Goal: Information Seeking & Learning: Learn about a topic

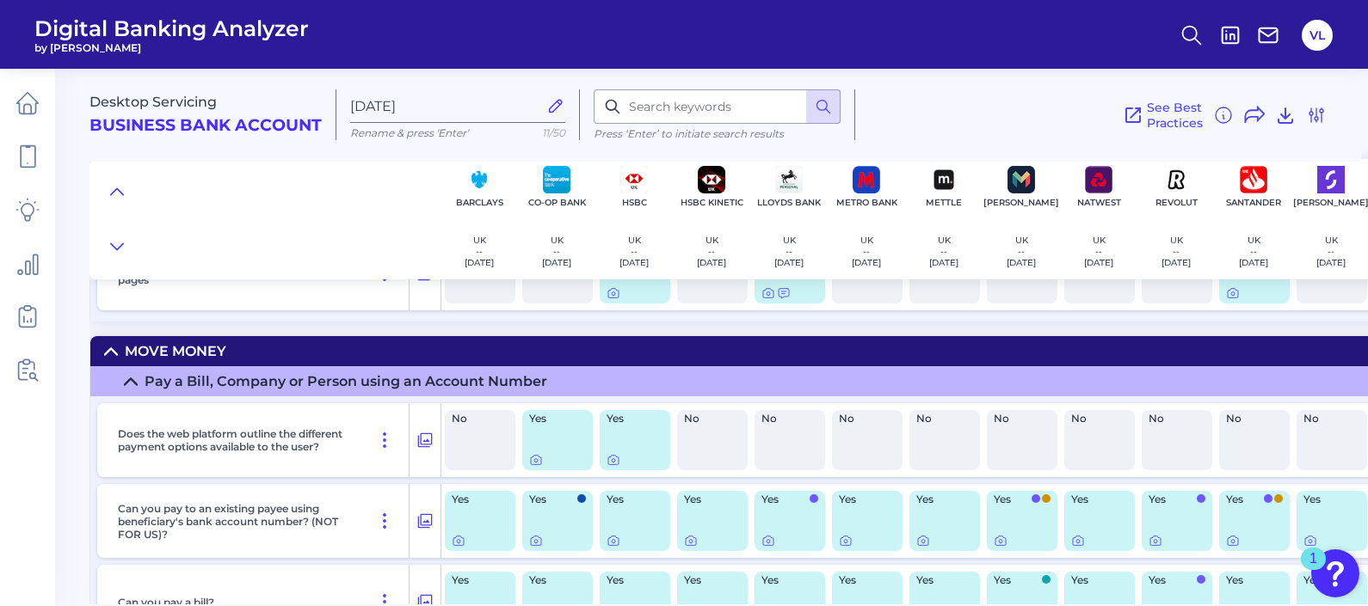
scroll to position [5924, 0]
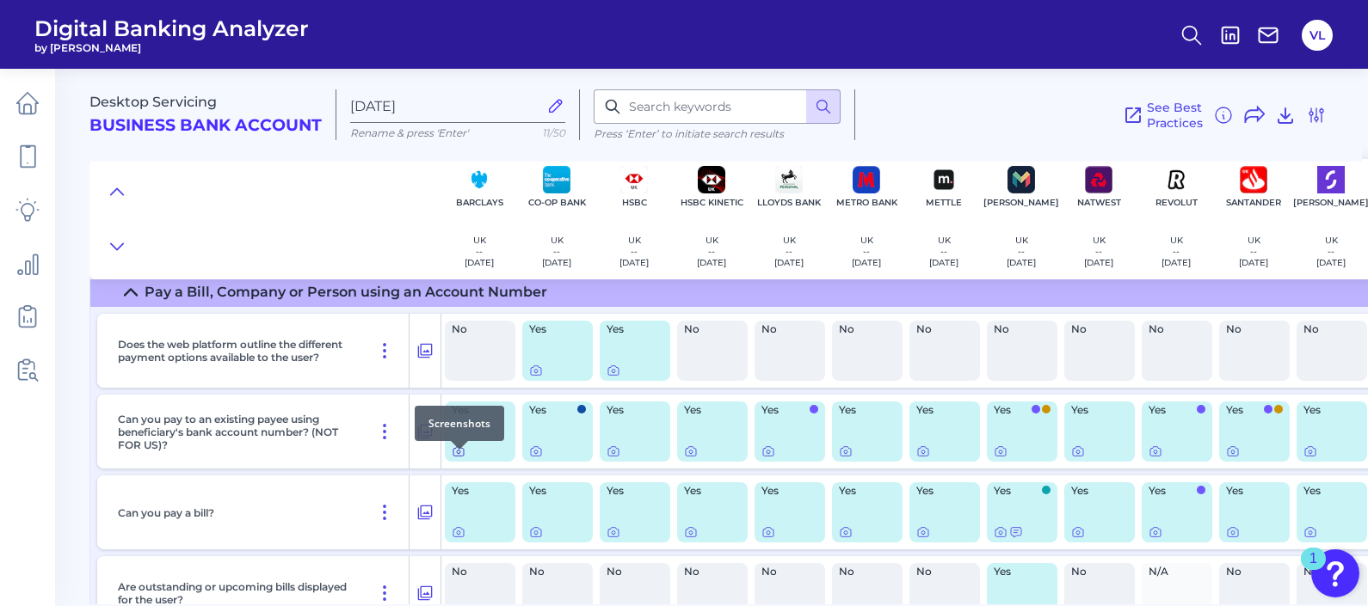
click at [462, 458] on icon at bounding box center [459, 452] width 14 height 14
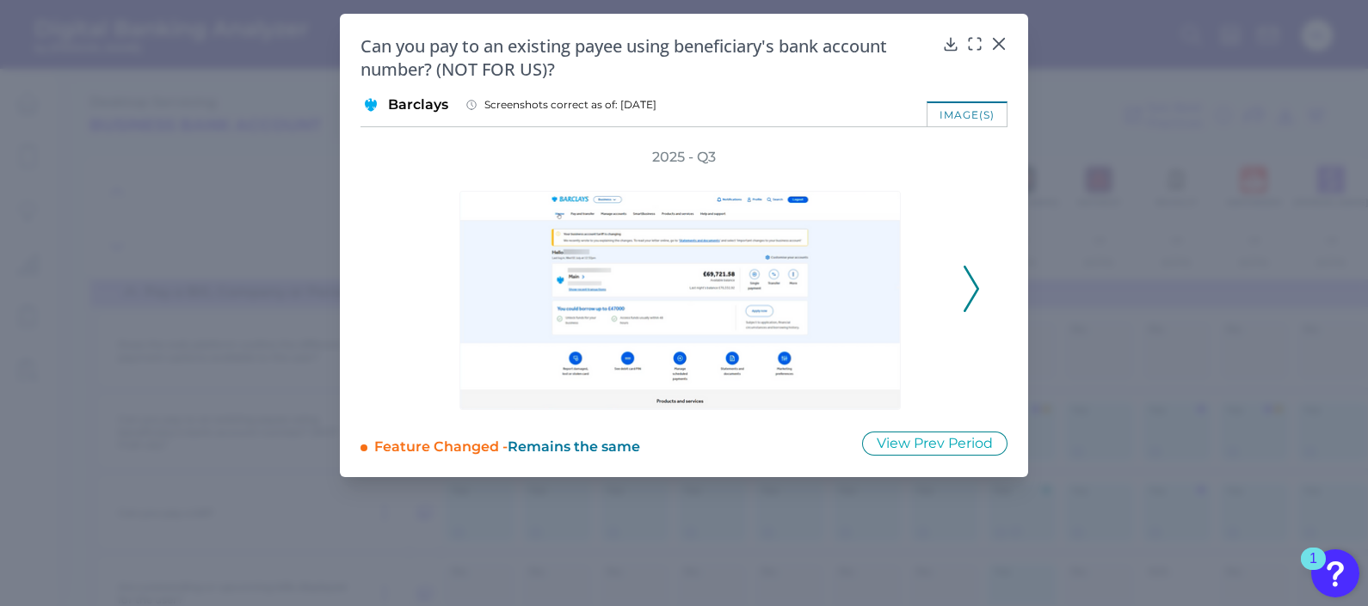
click at [976, 282] on icon at bounding box center [970, 289] width 15 height 46
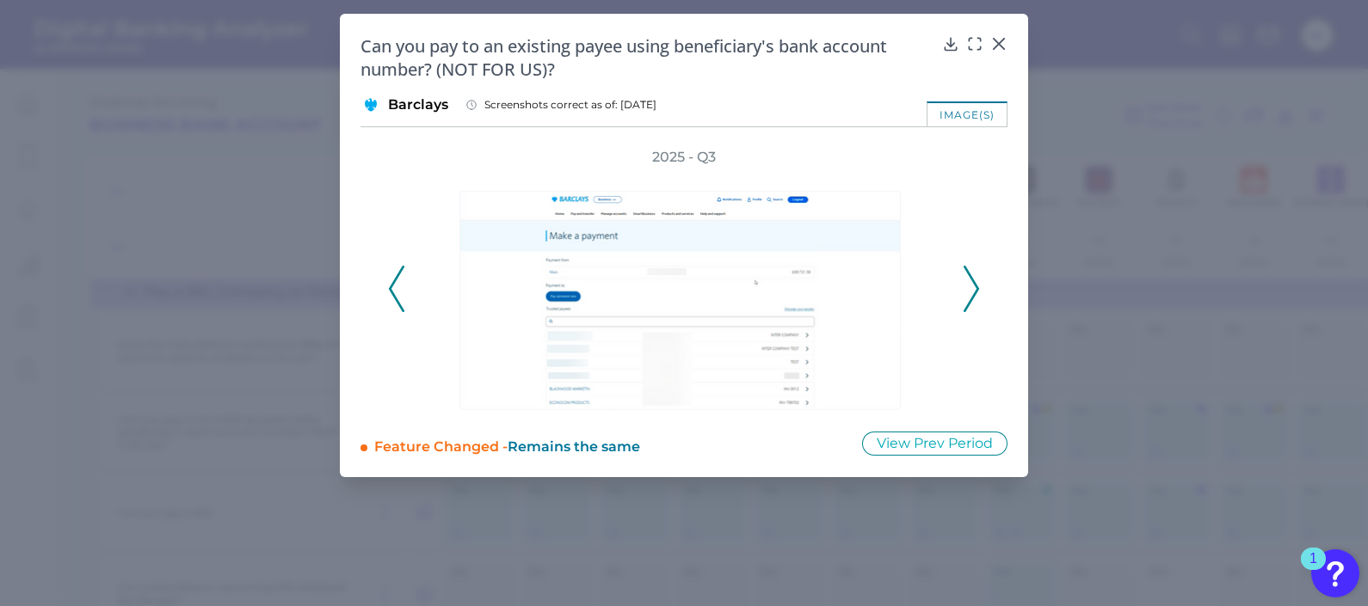
click at [976, 273] on icon at bounding box center [970, 289] width 15 height 46
click at [399, 285] on icon at bounding box center [396, 289] width 15 height 46
click at [976, 47] on div at bounding box center [974, 55] width 17 height 17
click at [973, 37] on icon at bounding box center [974, 43] width 17 height 17
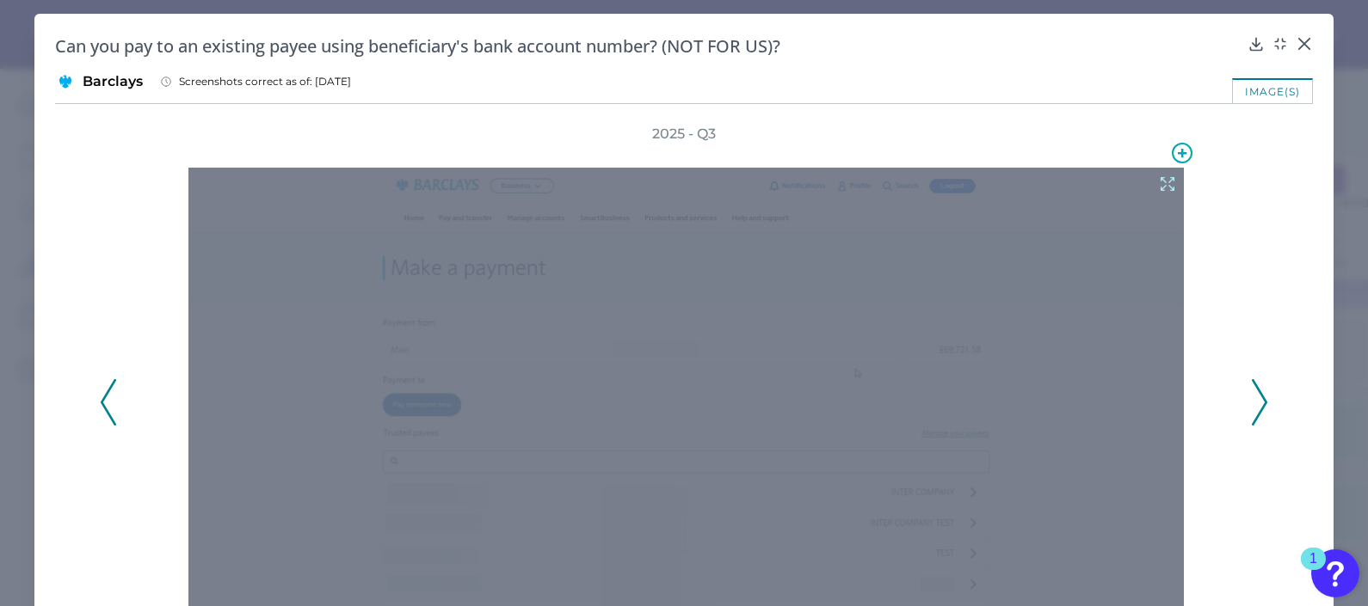
click at [1160, 186] on icon at bounding box center [1166, 184] width 13 height 13
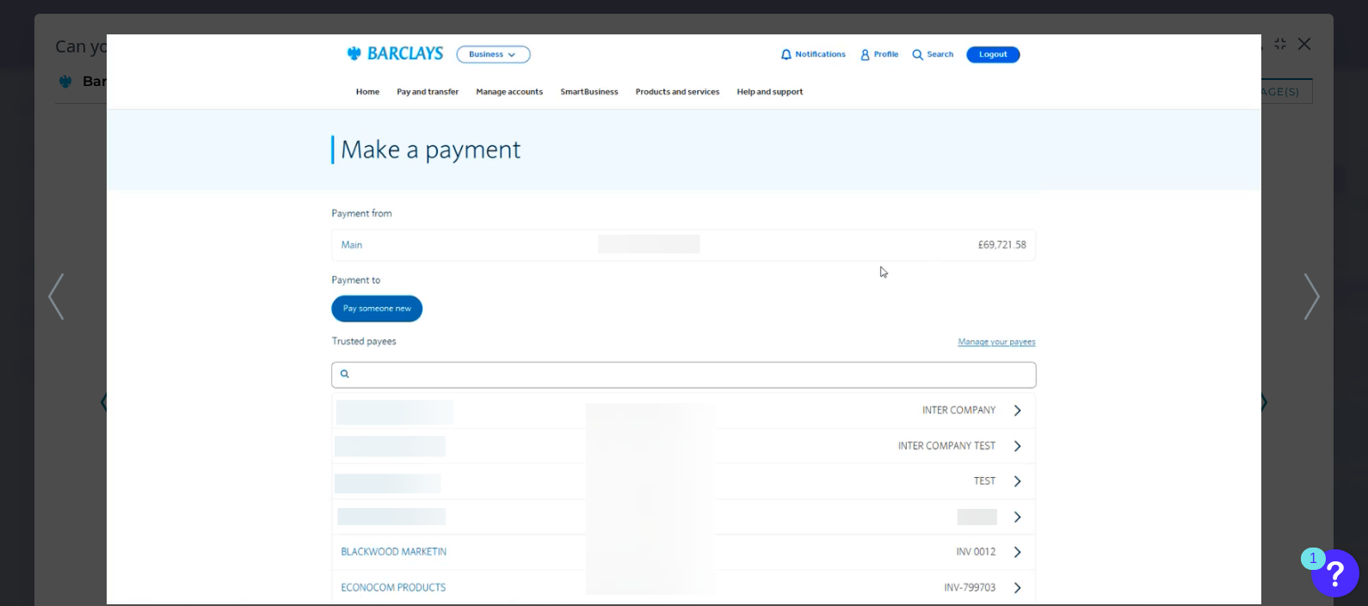
drag, startPoint x: 1360, startPoint y: 146, endPoint x: 1333, endPoint y: 83, distance: 69.0
click at [1360, 146] on div at bounding box center [684, 303] width 1368 height 606
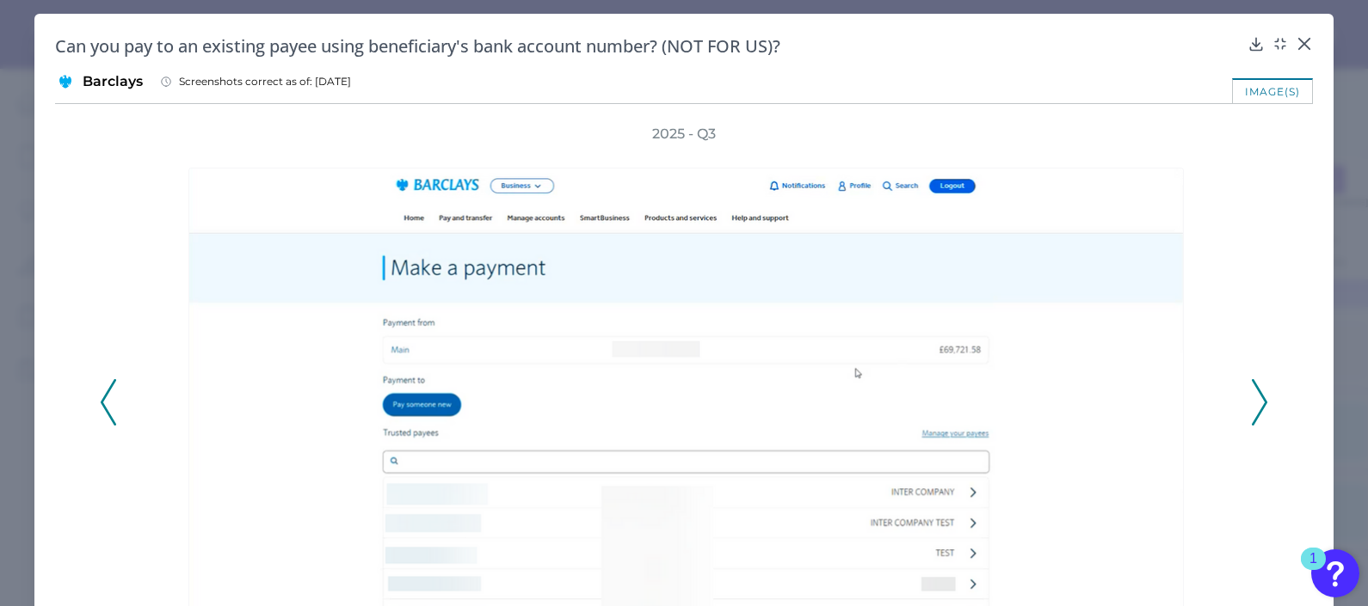
click at [1287, 40] on div "Can you pay to an existing payee using beneficiary's bank account number? (NOT …" at bounding box center [683, 45] width 1257 height 23
click at [1295, 42] on icon at bounding box center [1303, 43] width 17 height 17
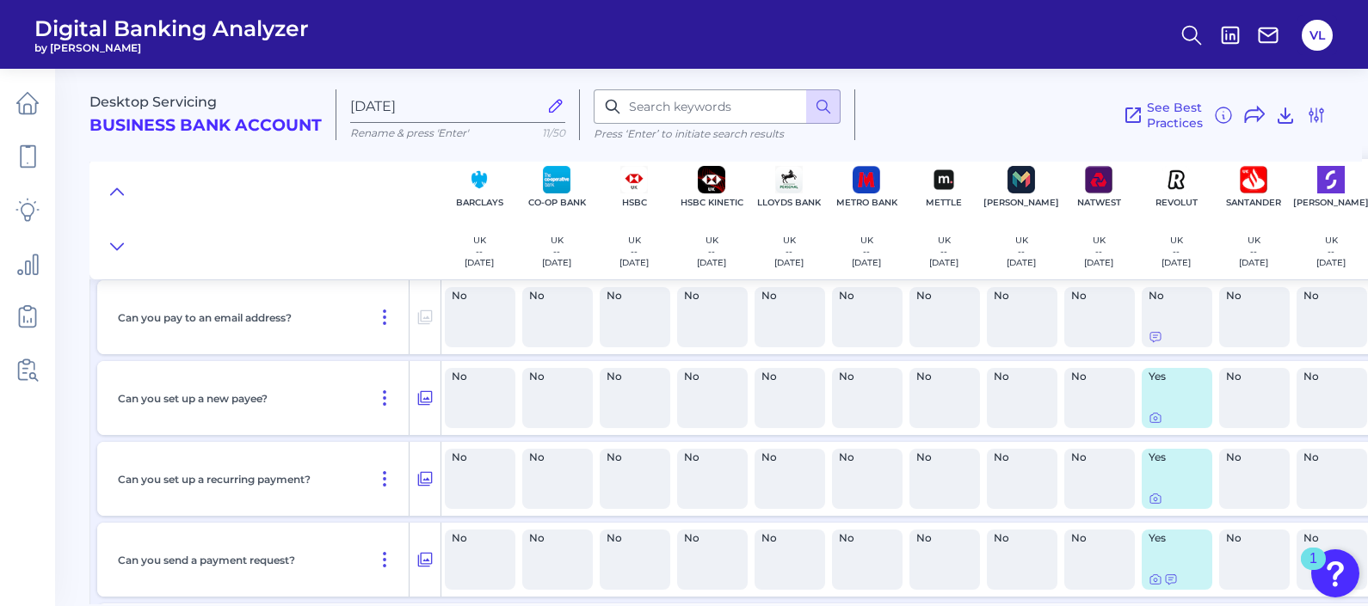
scroll to position [13796, 0]
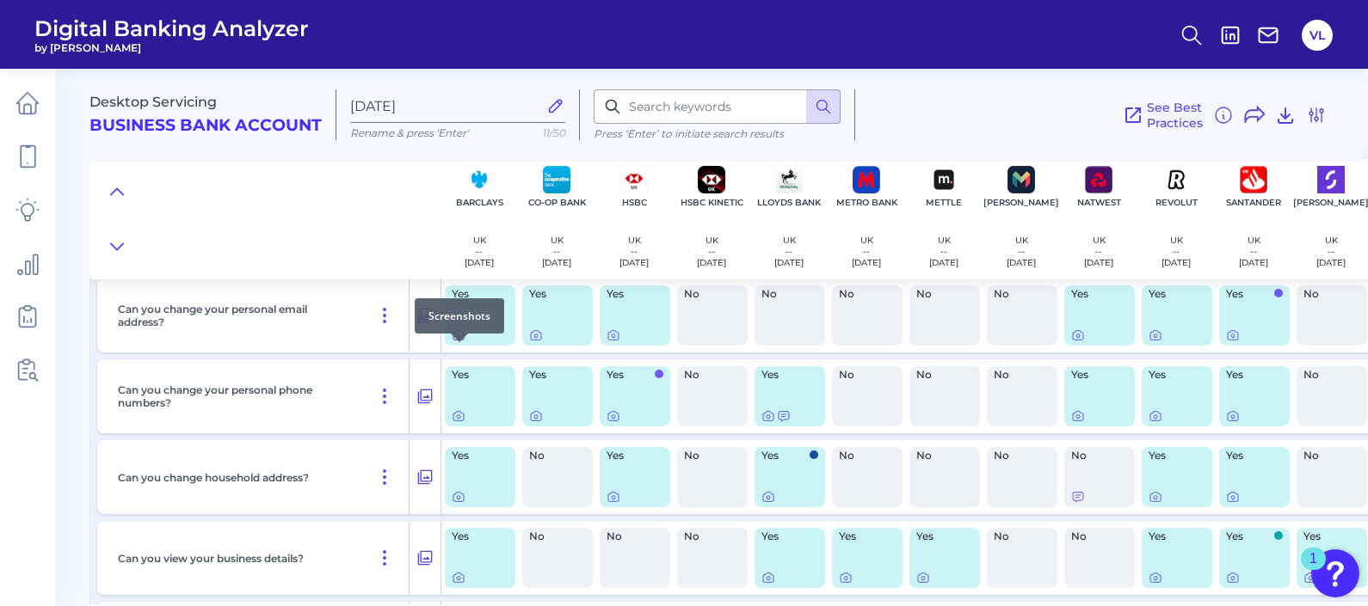
click at [460, 338] on icon at bounding box center [458, 336] width 3 height 3
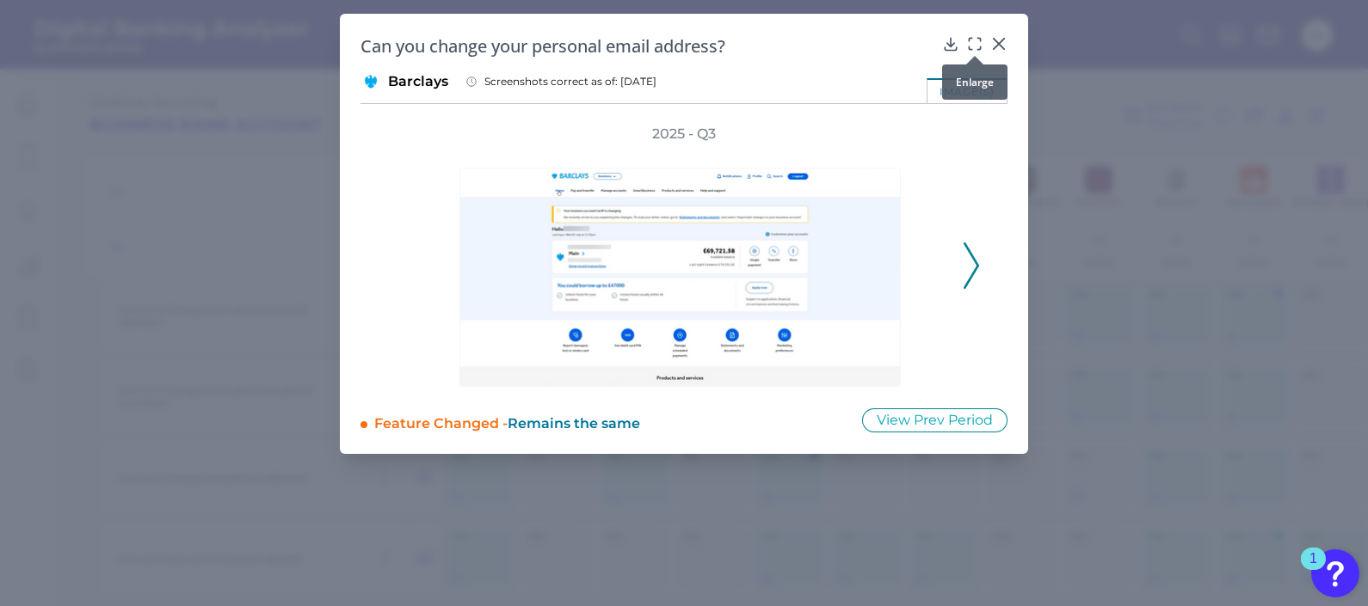
click at [974, 46] on icon at bounding box center [974, 43] width 17 height 17
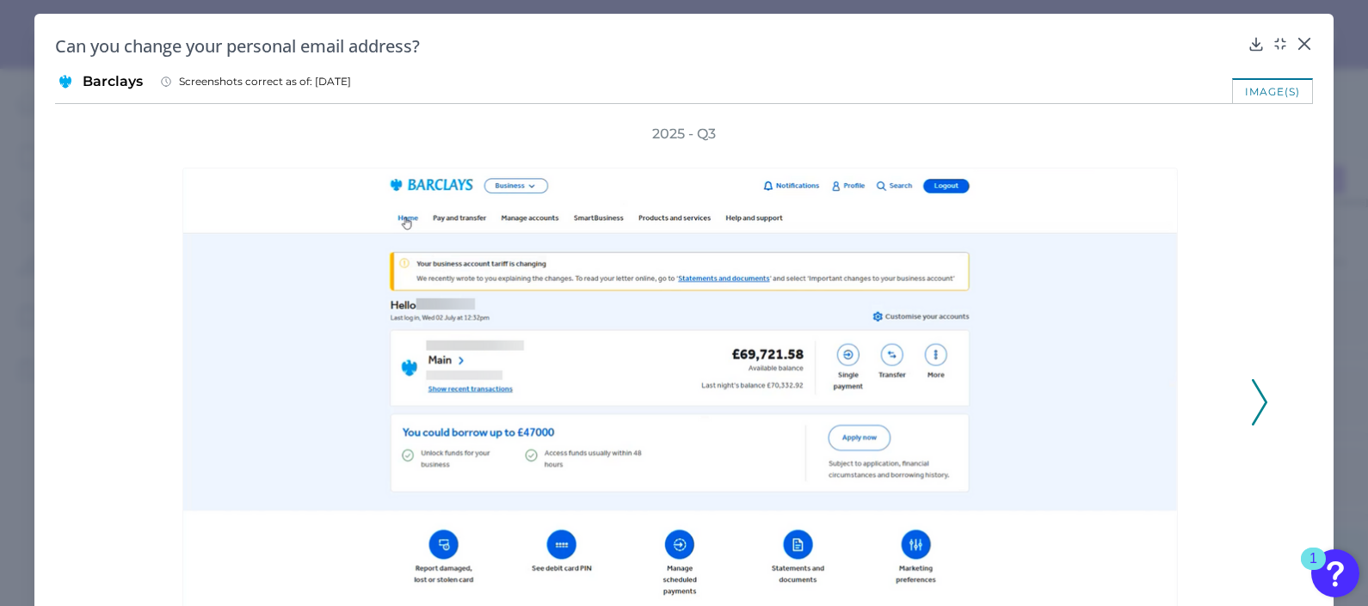
click at [1251, 387] on icon at bounding box center [1258, 402] width 15 height 46
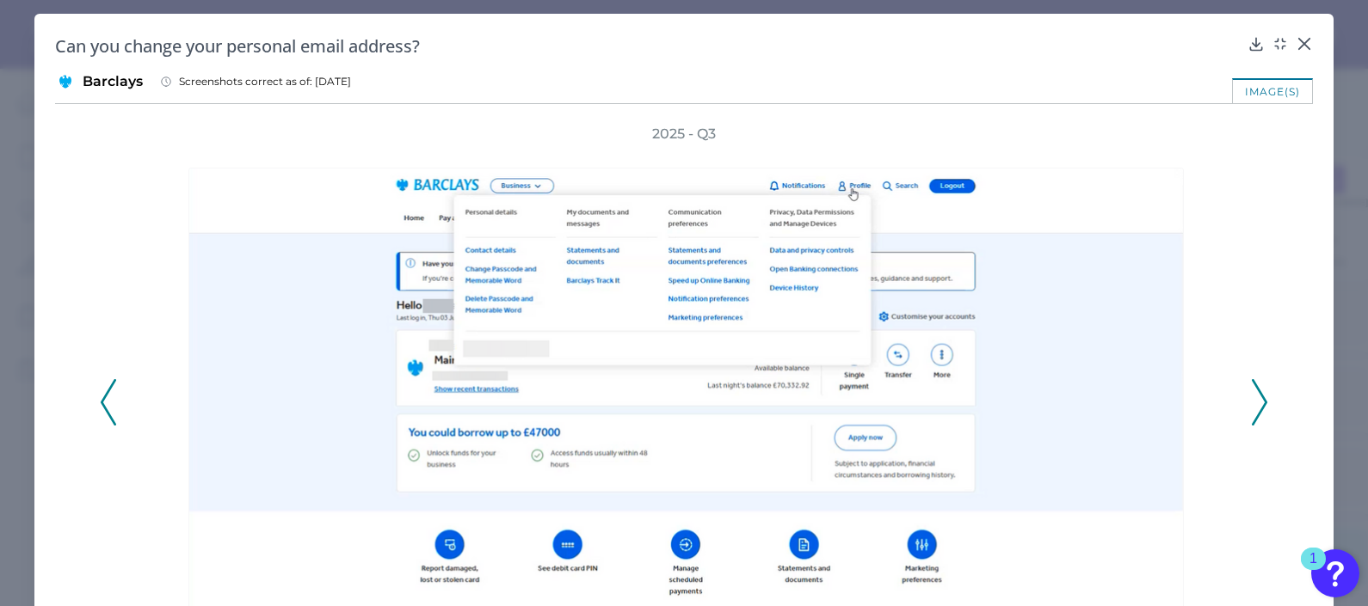
click at [1253, 392] on polyline at bounding box center [1258, 402] width 13 height 44
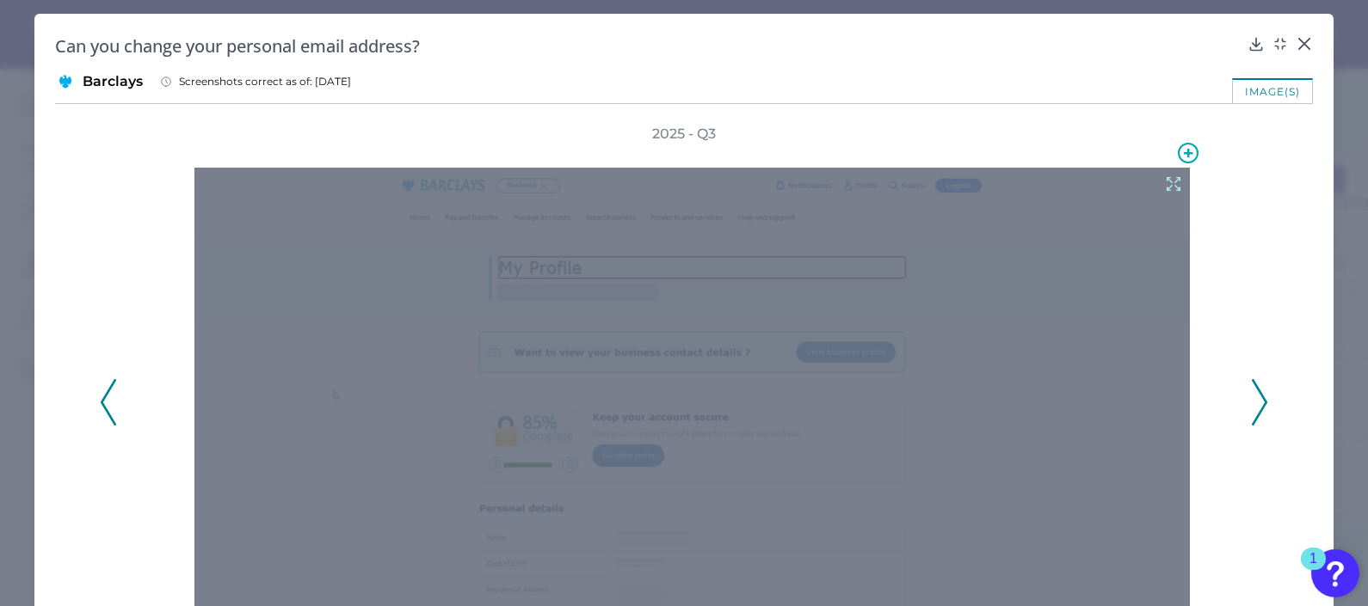
click at [1164, 182] on icon at bounding box center [1173, 184] width 19 height 19
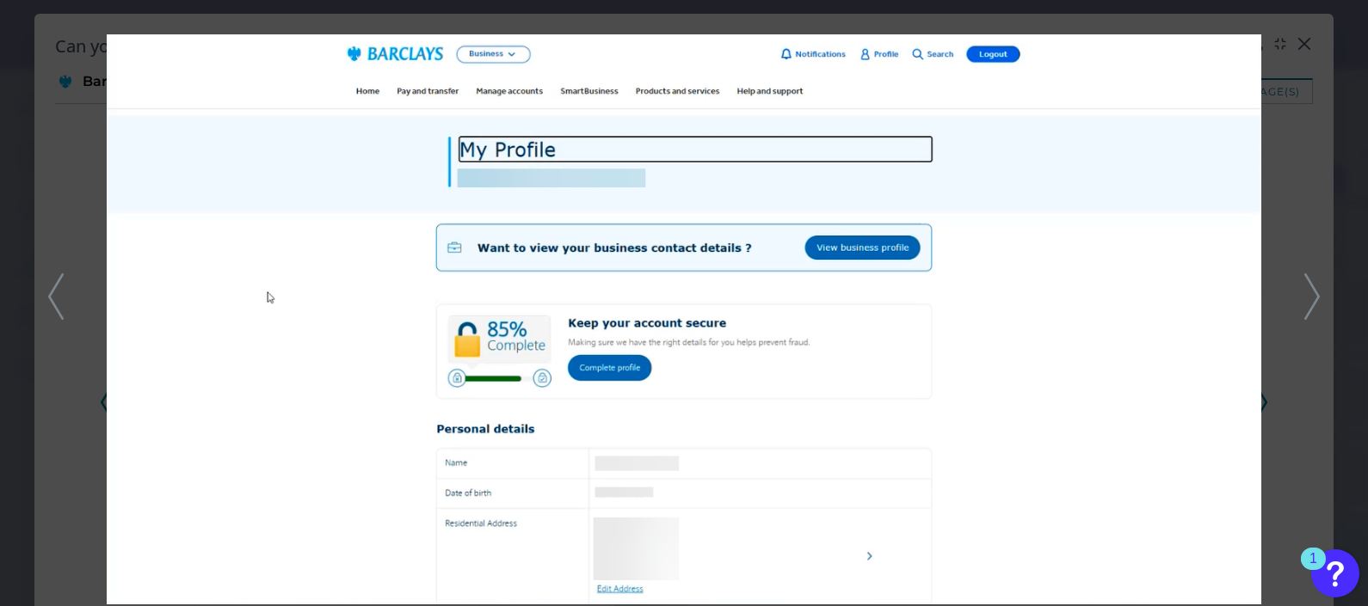
click at [1311, 296] on icon at bounding box center [1311, 297] width 15 height 46
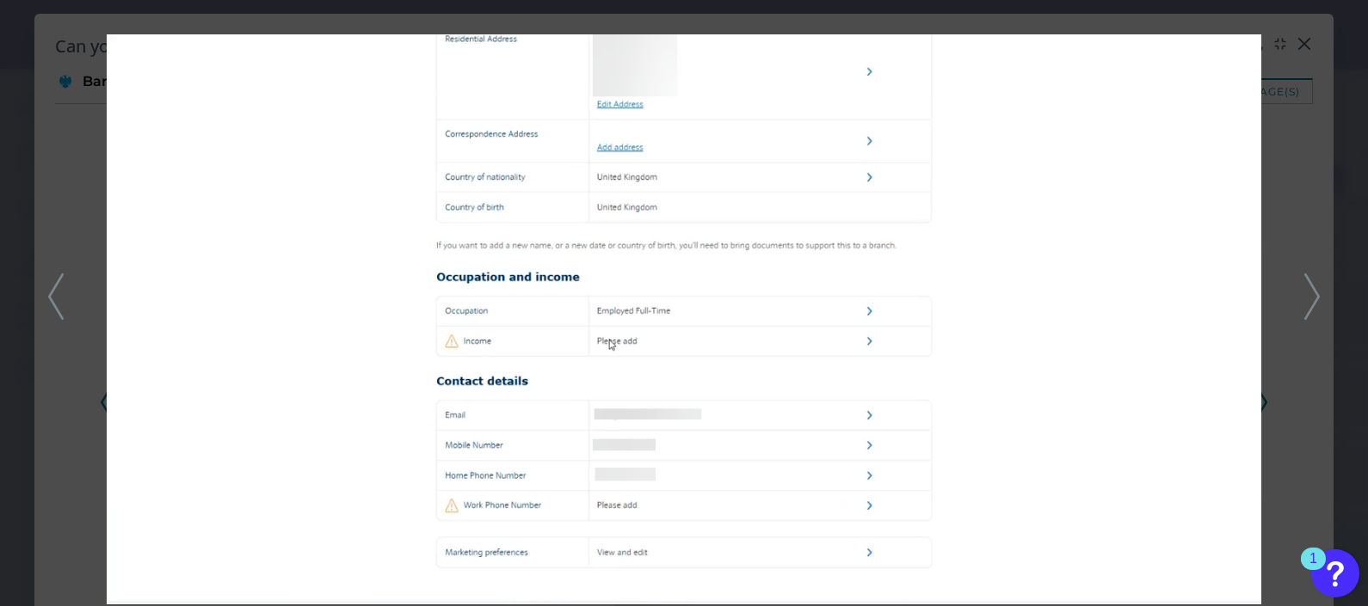
click at [56, 303] on icon at bounding box center [55, 297] width 15 height 46
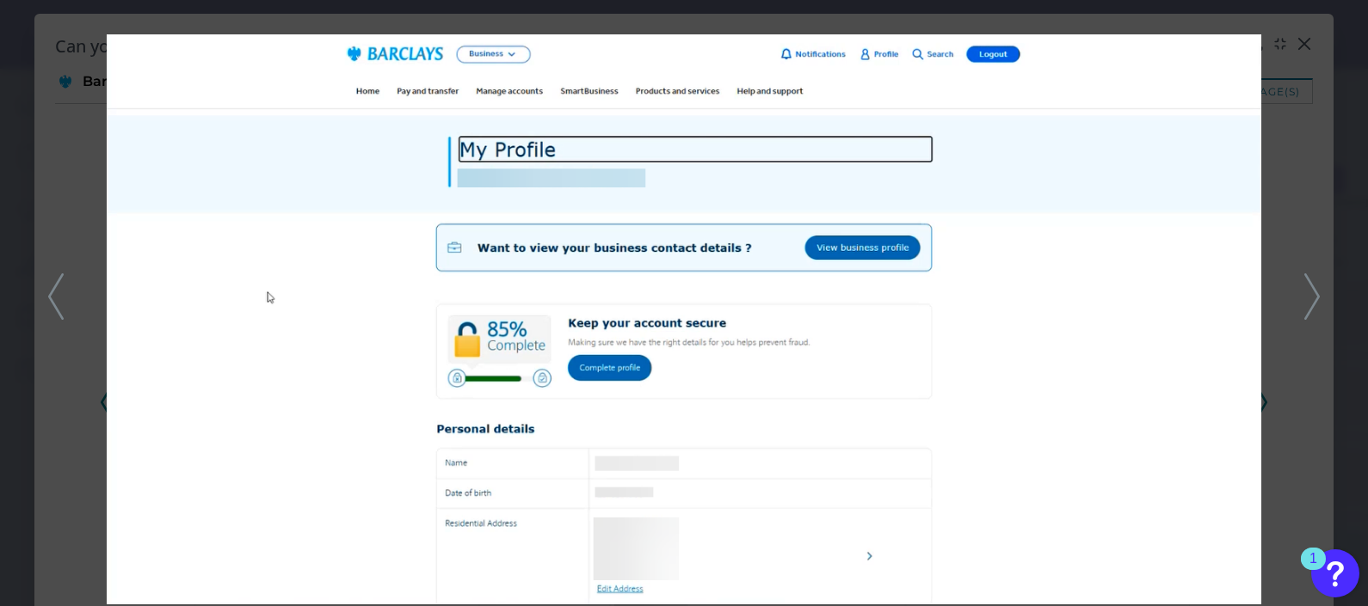
drag, startPoint x: 1262, startPoint y: 132, endPoint x: 1268, endPoint y: 37, distance: 94.8
click at [1263, 131] on div at bounding box center [684, 303] width 1368 height 606
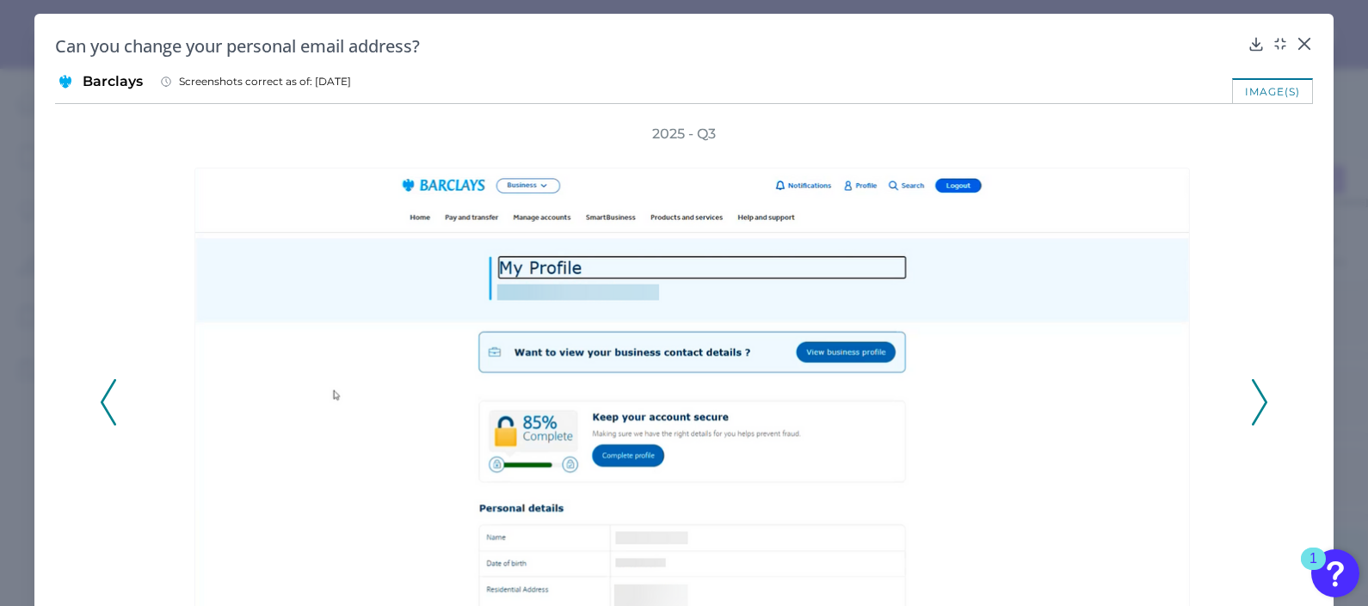
click at [1294, 39] on div "Can you change your personal email address? Barclays Screenshots correct as of:…" at bounding box center [683, 371] width 1299 height 714
click at [1295, 39] on icon at bounding box center [1303, 43] width 17 height 17
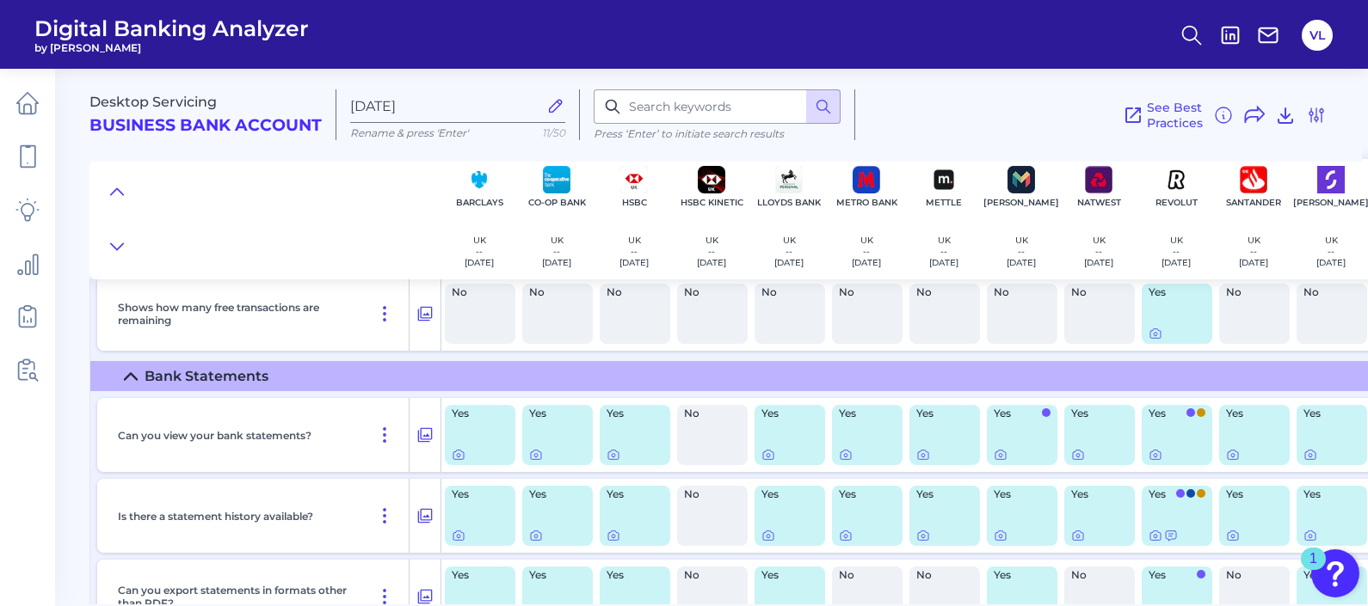
scroll to position [5898, 0]
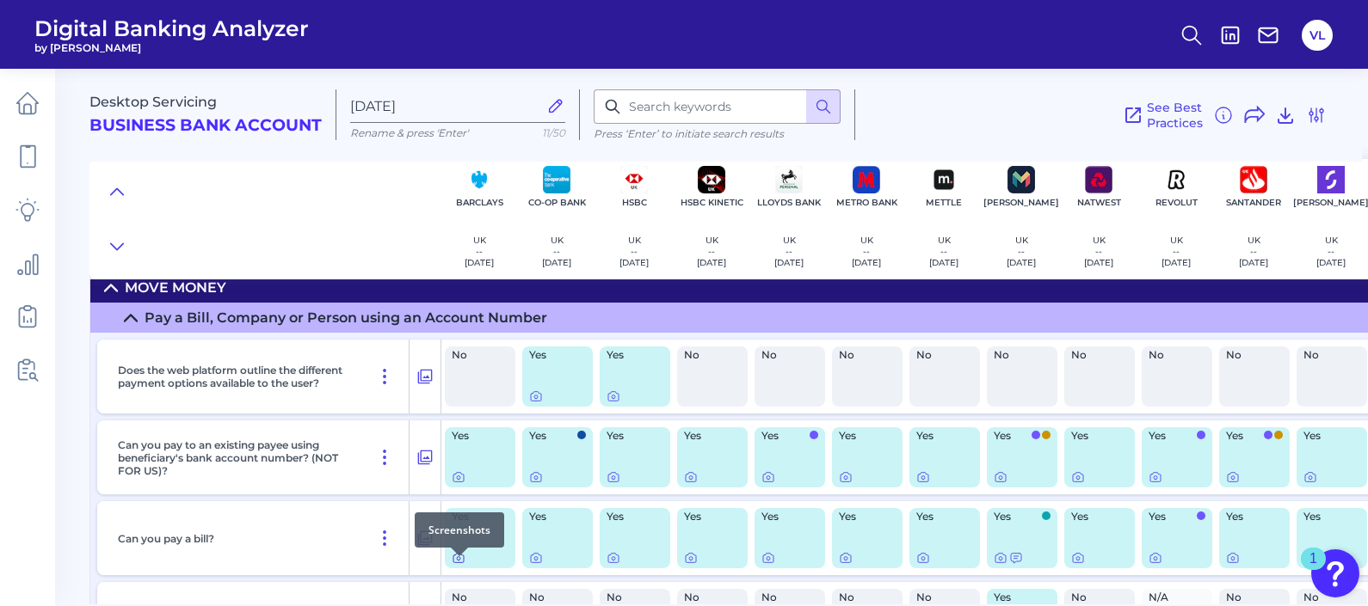
click at [461, 562] on div at bounding box center [459, 556] width 17 height 17
click at [460, 565] on icon at bounding box center [459, 558] width 14 height 14
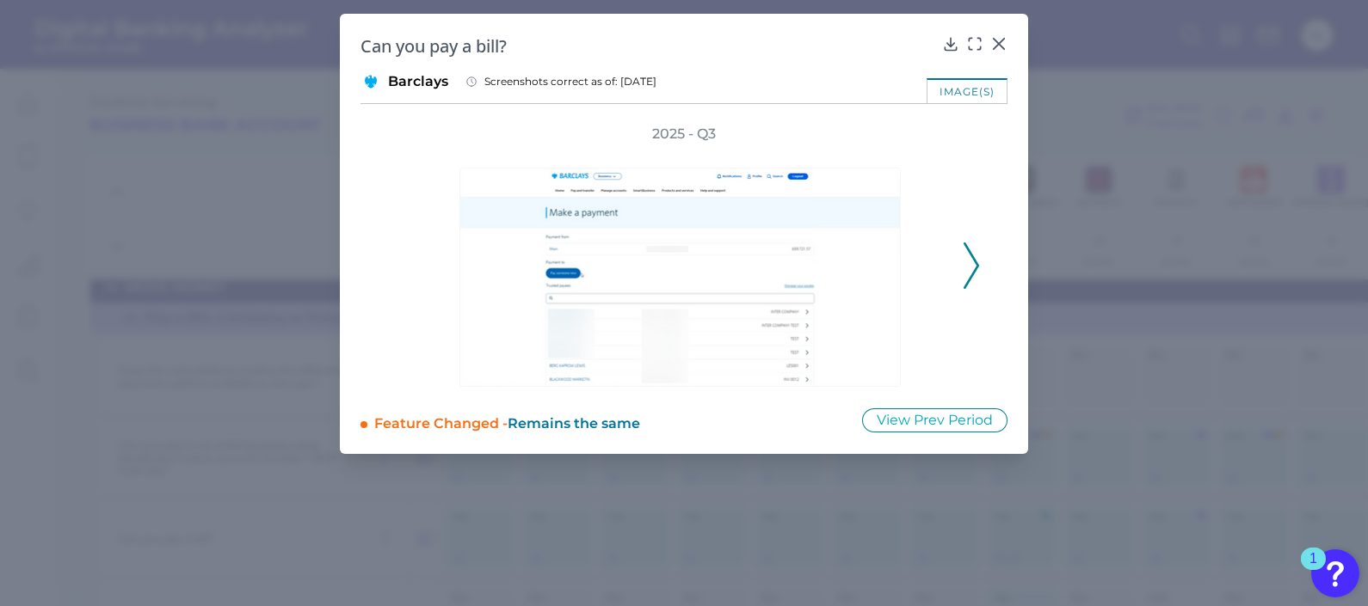
click at [969, 248] on icon at bounding box center [970, 266] width 15 height 46
drag, startPoint x: 759, startPoint y: 222, endPoint x: 980, endPoint y: 41, distance: 286.1
click at [998, 157] on div "2025 - Q3" at bounding box center [683, 256] width 647 height 262
click at [977, 41] on icon at bounding box center [974, 43] width 17 height 17
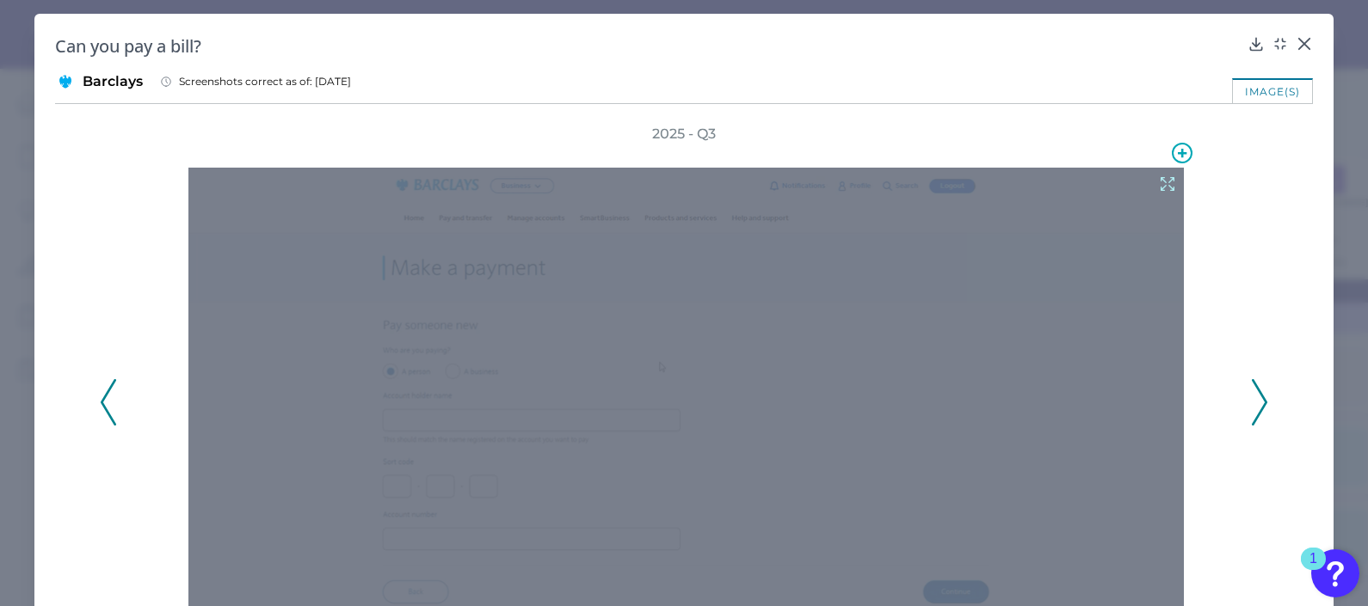
click at [1158, 181] on icon at bounding box center [1167, 184] width 19 height 19
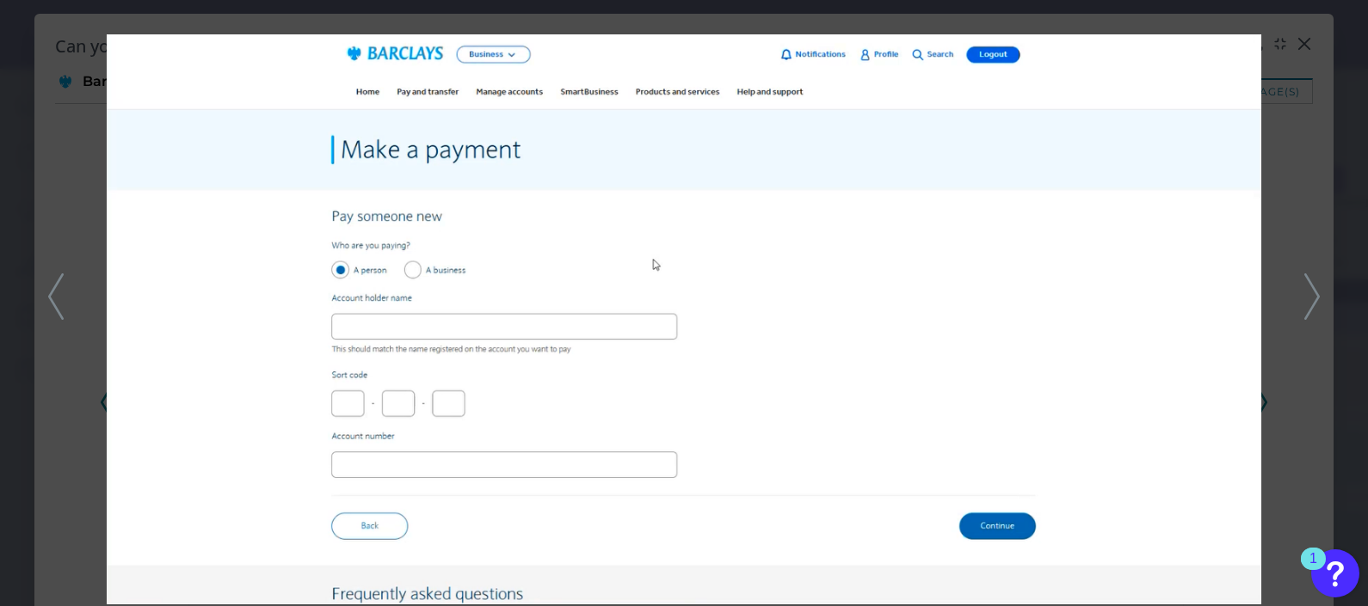
scroll to position [5899, 0]
